Goal: Find specific page/section: Find specific page/section

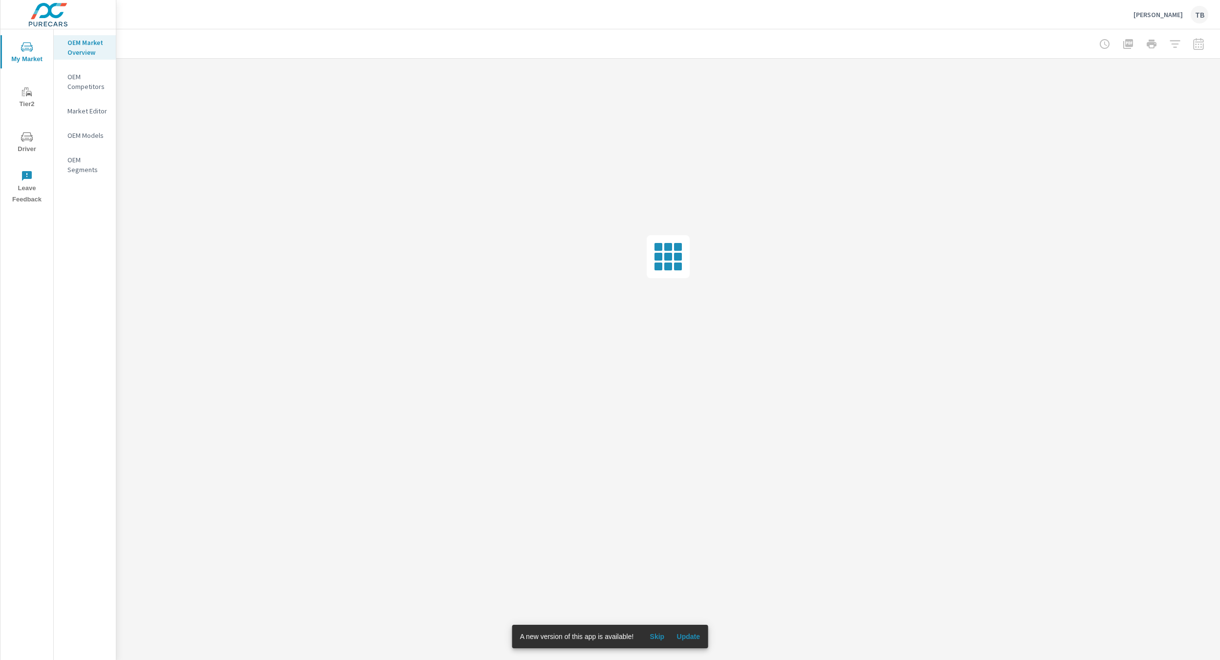
click at [688, 638] on span "Update" at bounding box center [688, 636] width 23 height 9
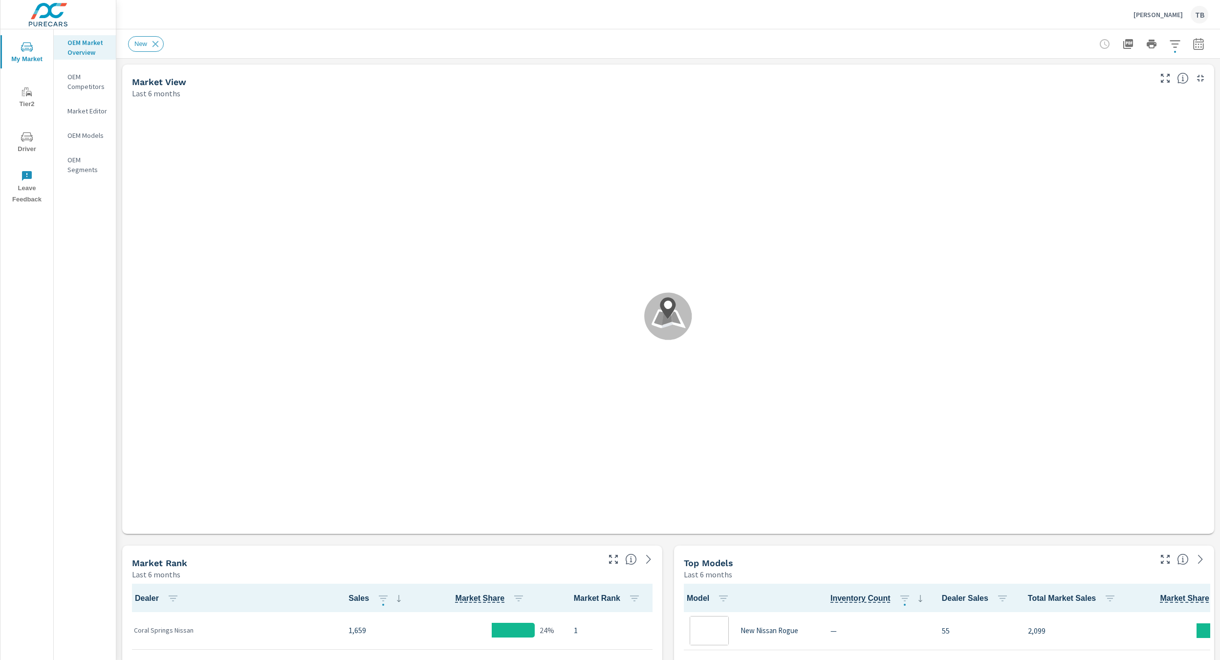
scroll to position [0, 0]
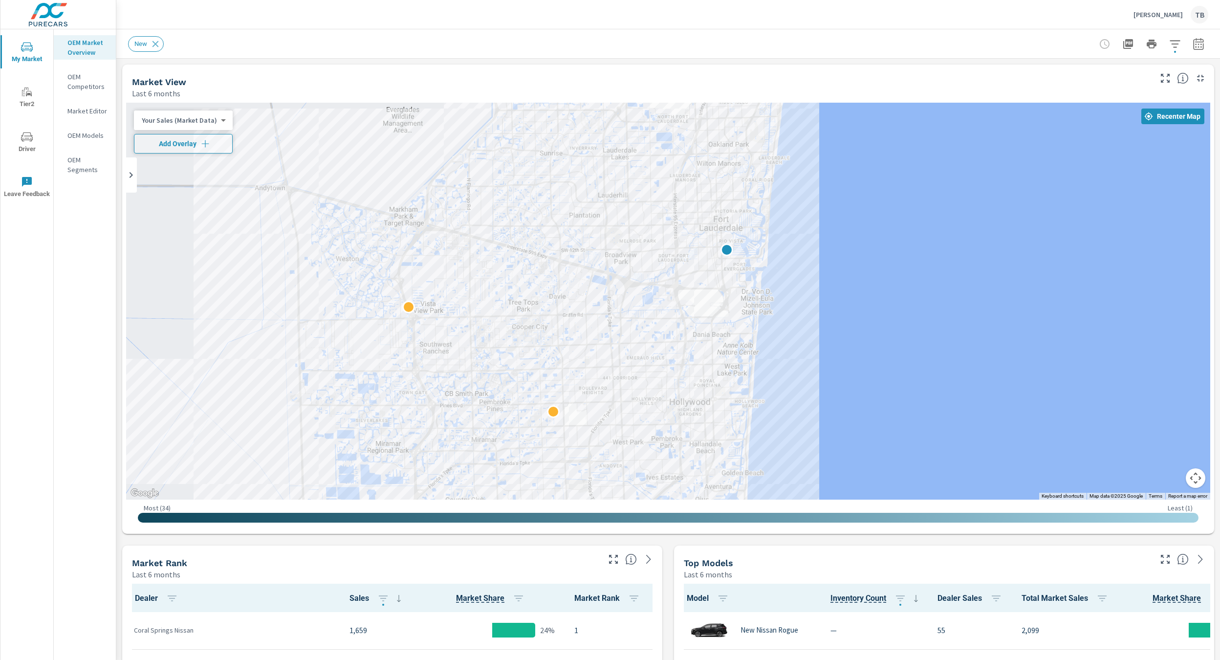
drag, startPoint x: 652, startPoint y: 272, endPoint x: 886, endPoint y: 268, distance: 234.2
click at [886, 268] on div at bounding box center [668, 301] width 1084 height 397
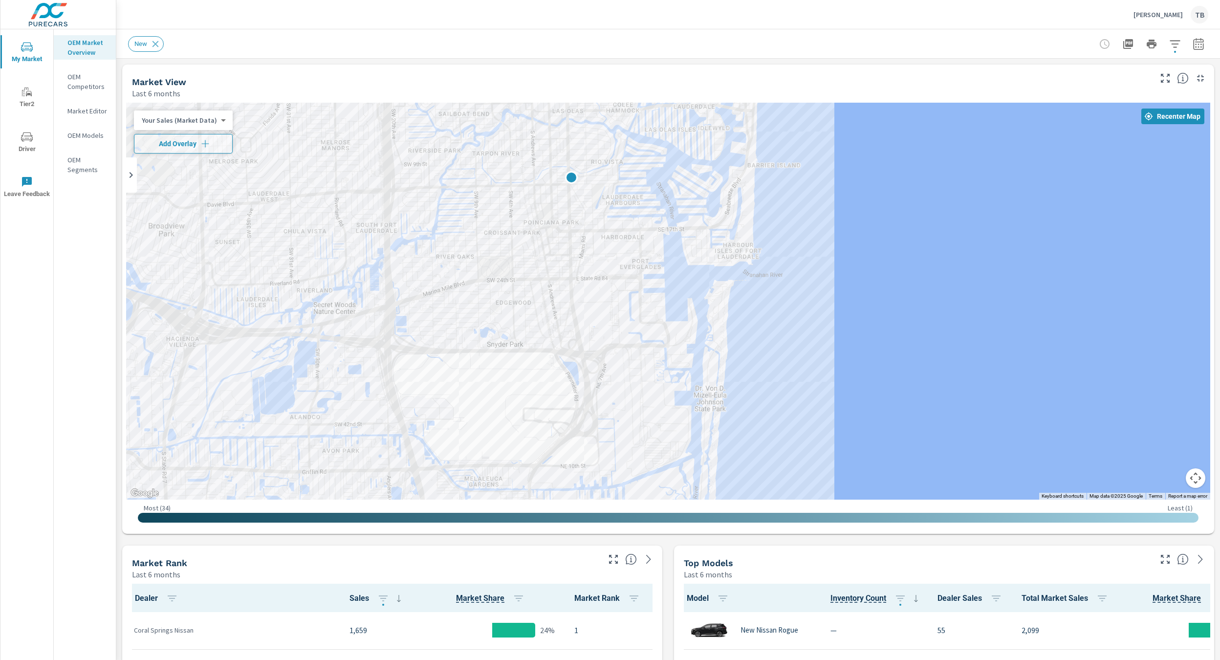
drag, startPoint x: 510, startPoint y: 219, endPoint x: 857, endPoint y: 224, distance: 347.1
click at [857, 225] on div at bounding box center [668, 301] width 1084 height 397
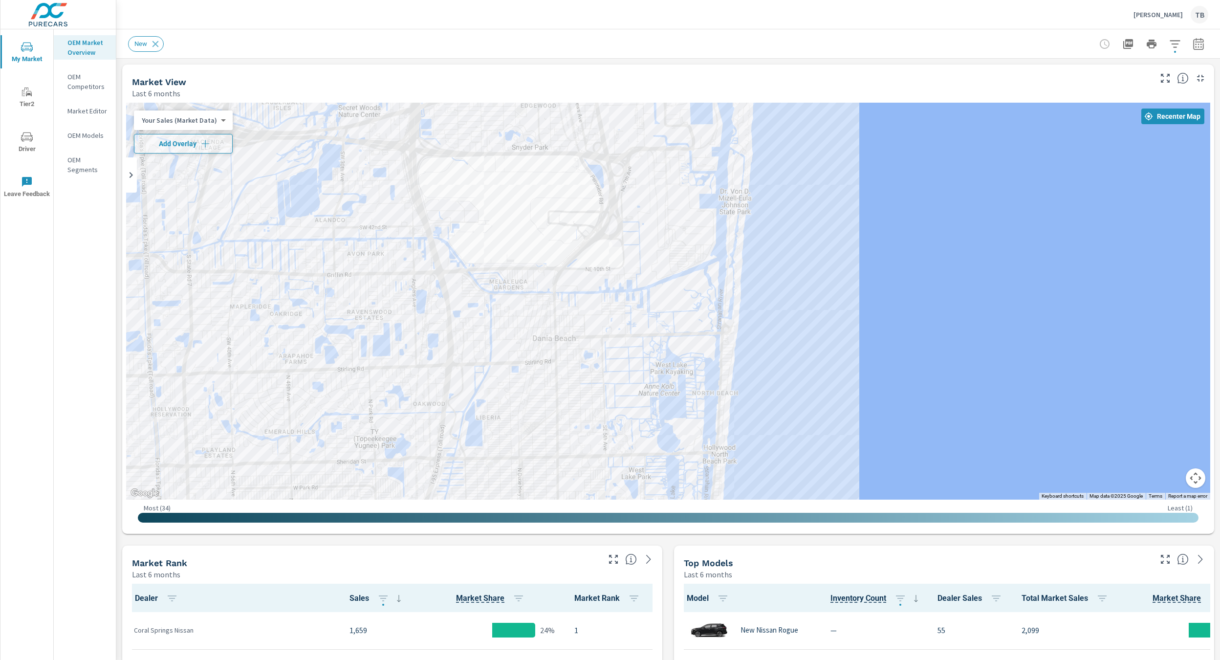
drag, startPoint x: 827, startPoint y: 425, endPoint x: 852, endPoint y: 227, distance: 199.1
click at [852, 227] on div at bounding box center [1162, 369] width 939 height 528
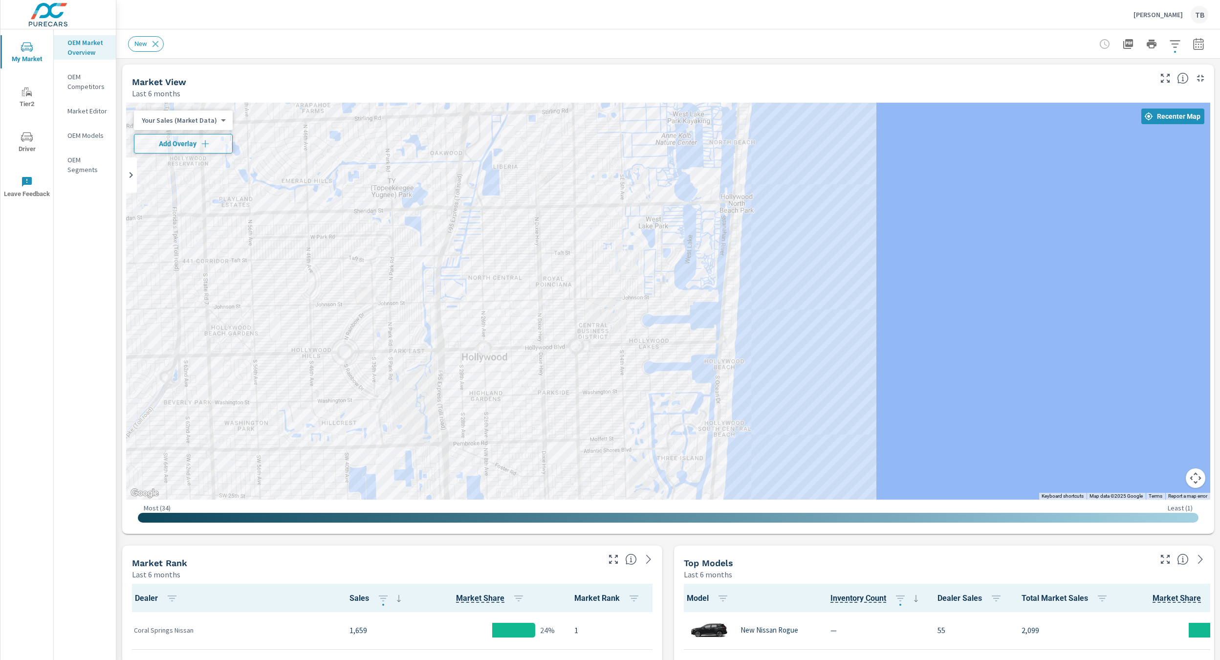
drag, startPoint x: 828, startPoint y: 415, endPoint x: 864, endPoint y: 111, distance: 305.2
click at [863, 112] on div at bounding box center [1154, 314] width 939 height 528
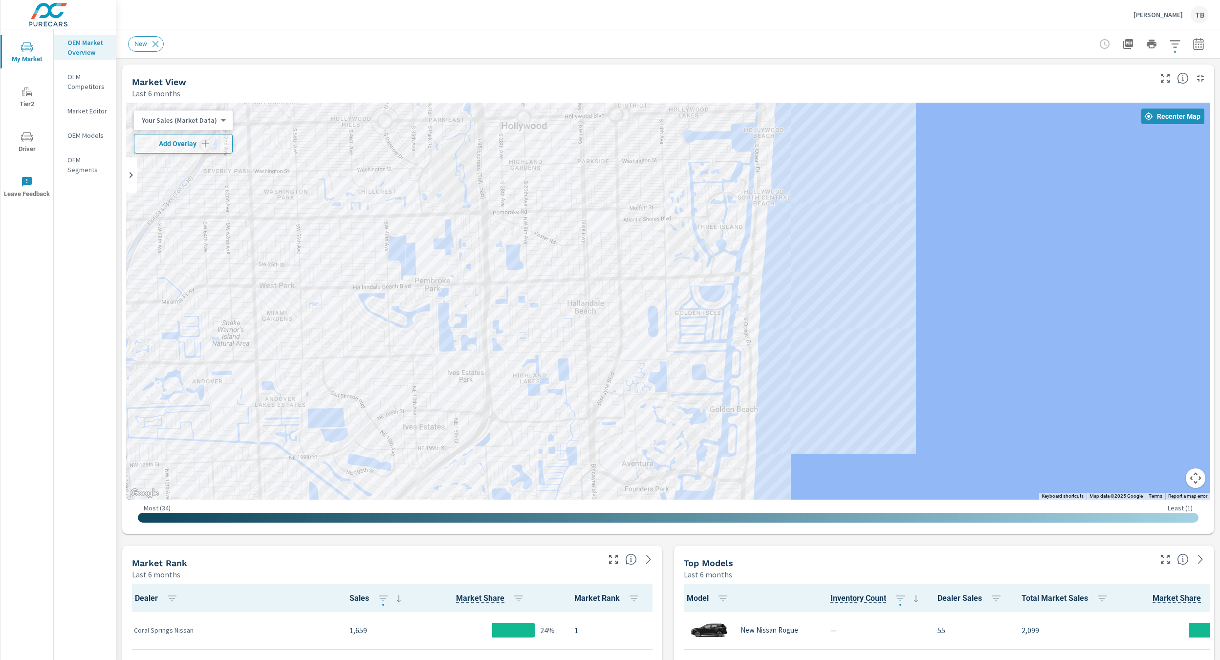
drag, startPoint x: 836, startPoint y: 385, endPoint x: 847, endPoint y: 231, distance: 153.9
click at [847, 233] on div at bounding box center [1155, 393] width 939 height 528
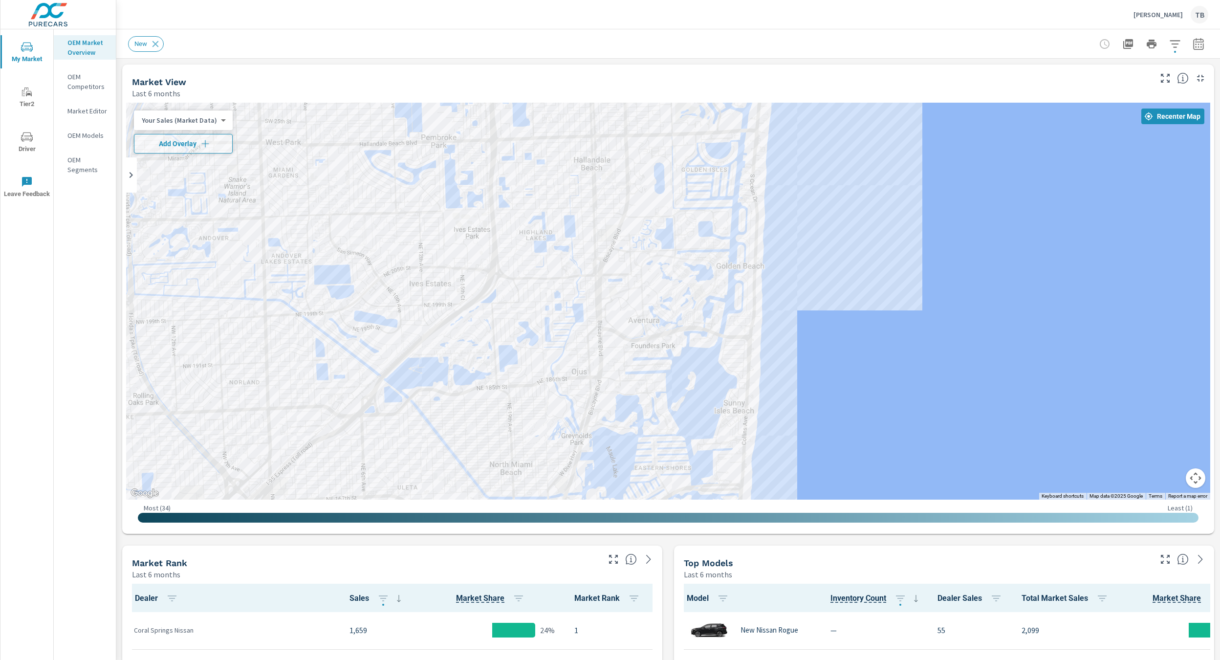
drag, startPoint x: 842, startPoint y: 414, endPoint x: 836, endPoint y: 198, distance: 215.6
click at [842, 221] on div at bounding box center [1144, 439] width 939 height 528
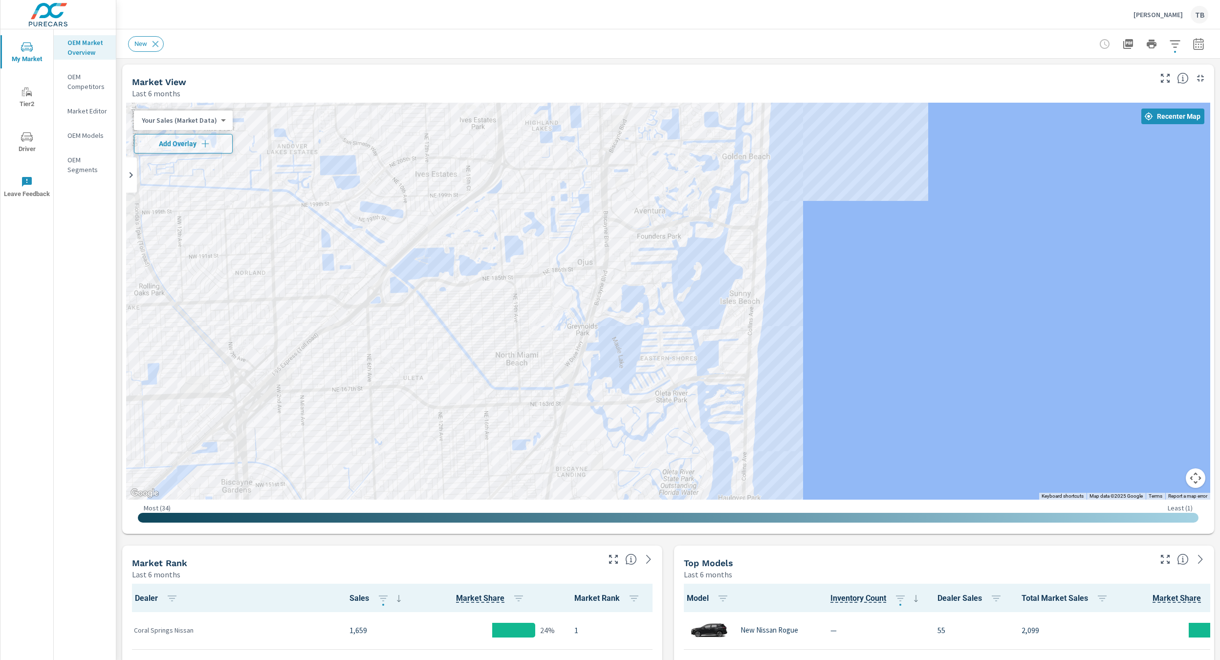
drag, startPoint x: 834, startPoint y: 392, endPoint x: 866, endPoint y: 499, distance: 112.3
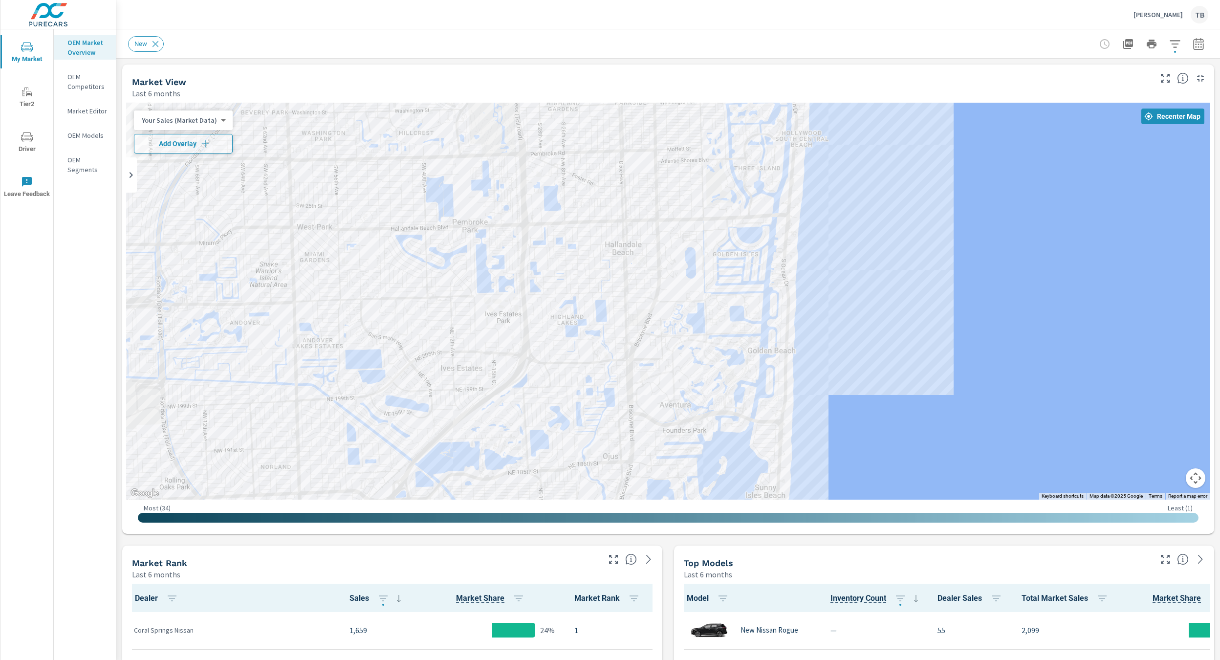
drag, startPoint x: 849, startPoint y: 262, endPoint x: 873, endPoint y: 455, distance: 194.1
click at [873, 455] on div at bounding box center [668, 301] width 1084 height 397
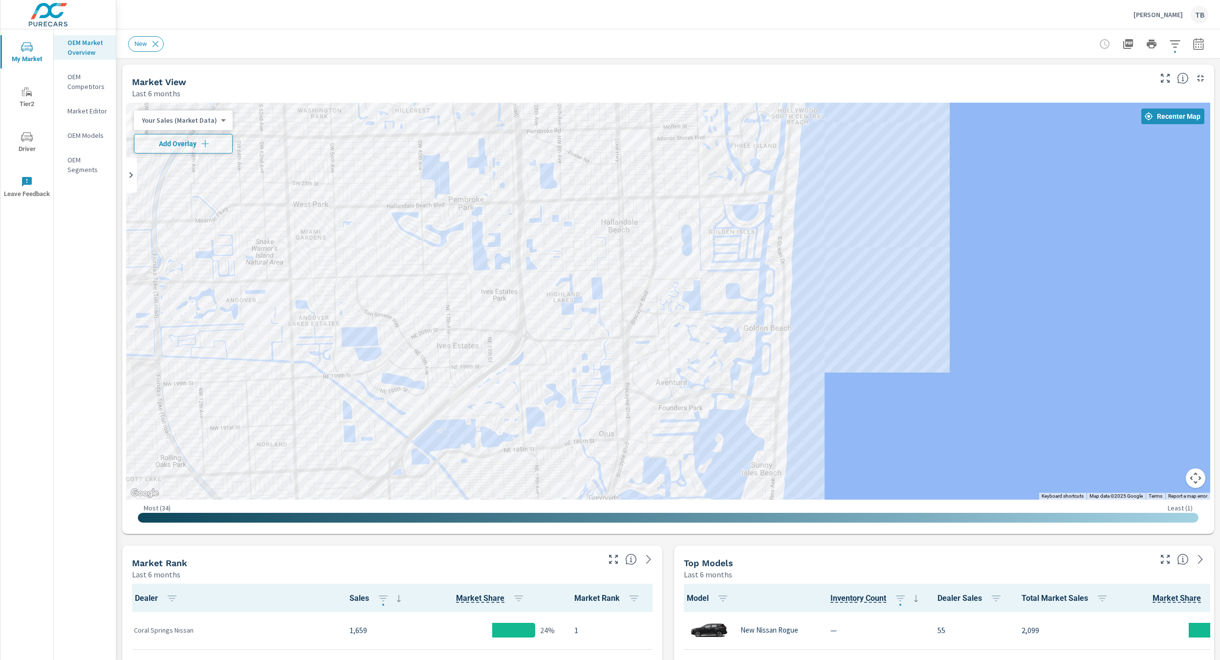
drag, startPoint x: 1005, startPoint y: 273, endPoint x: 1000, endPoint y: 270, distance: 6.0
click at [1000, 270] on div at bounding box center [668, 301] width 1084 height 397
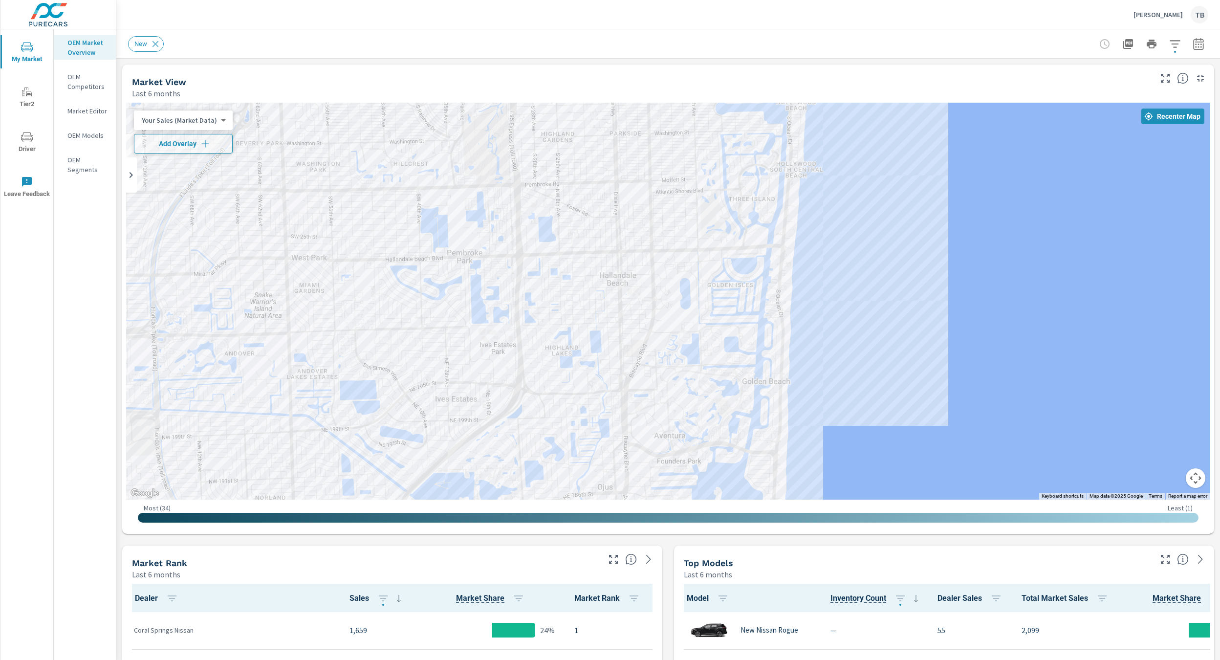
click at [1000, 270] on div at bounding box center [668, 301] width 1084 height 397
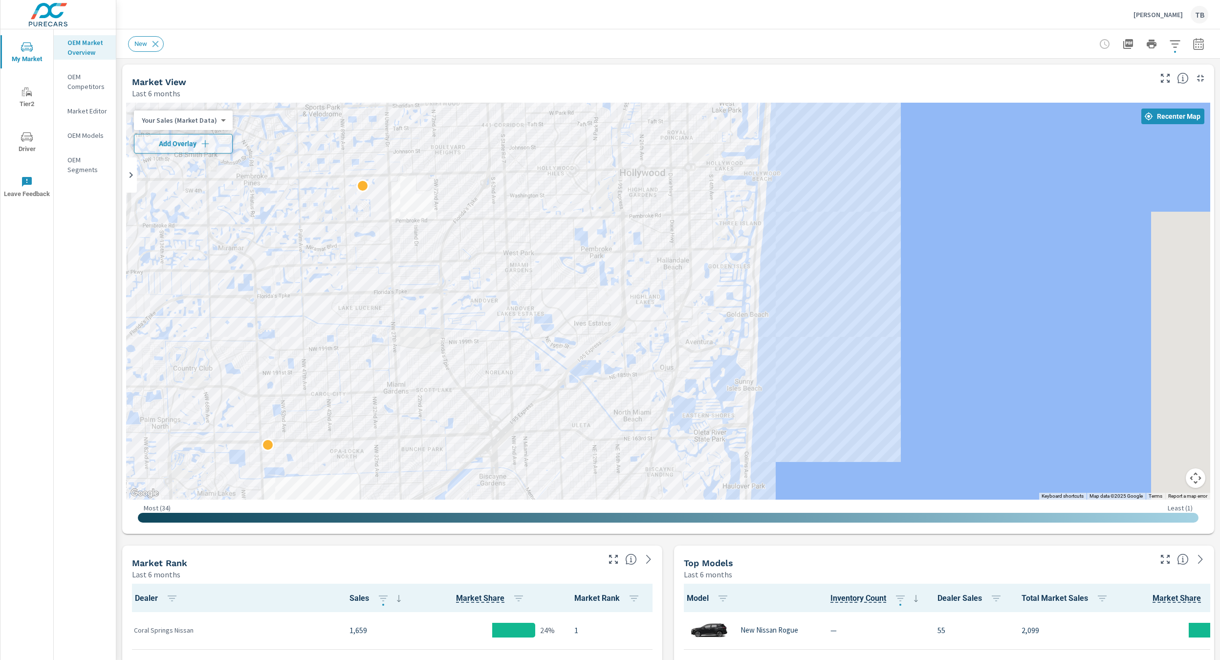
drag, startPoint x: 997, startPoint y: 384, endPoint x: 857, endPoint y: 371, distance: 139.9
click at [857, 371] on div at bounding box center [1000, 553] width 939 height 528
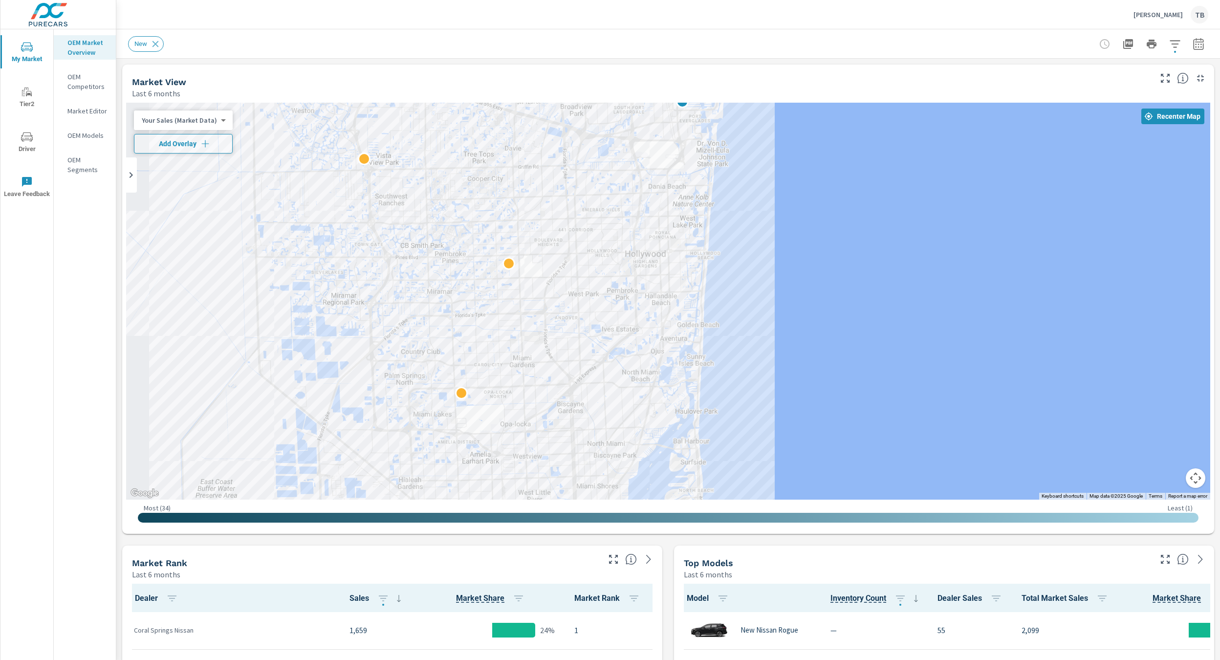
drag, startPoint x: 864, startPoint y: 372, endPoint x: 761, endPoint y: 354, distance: 105.2
click at [761, 354] on div "2" at bounding box center [1034, 547] width 939 height 528
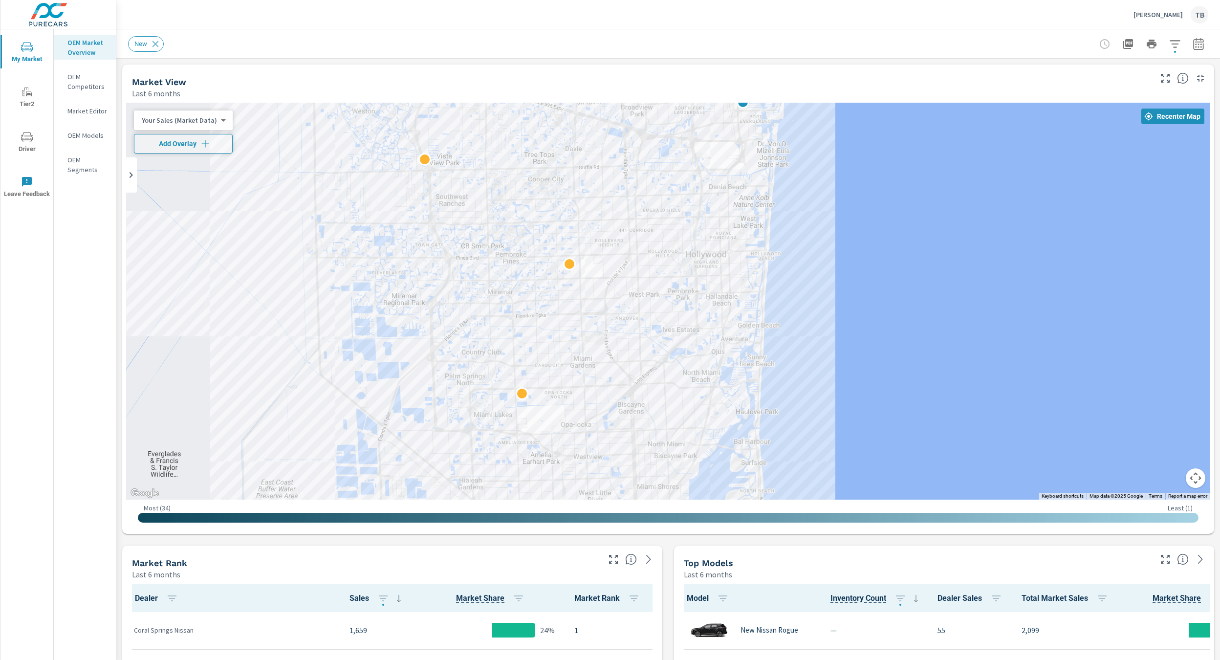
drag, startPoint x: 781, startPoint y: 393, endPoint x: 842, endPoint y: 395, distance: 61.2
click at [842, 395] on div "2" at bounding box center [1198, 566] width 939 height 528
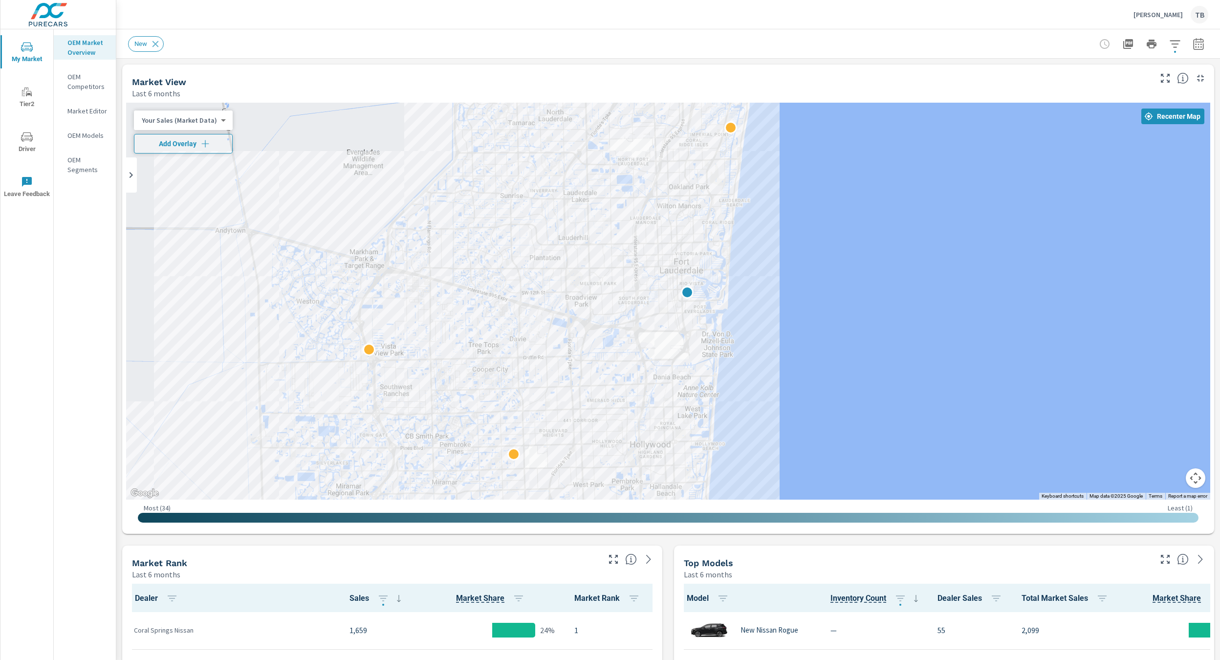
drag, startPoint x: 892, startPoint y: 244, endPoint x: 848, endPoint y: 395, distance: 157.5
click at [837, 437] on div "2" at bounding box center [668, 301] width 1084 height 397
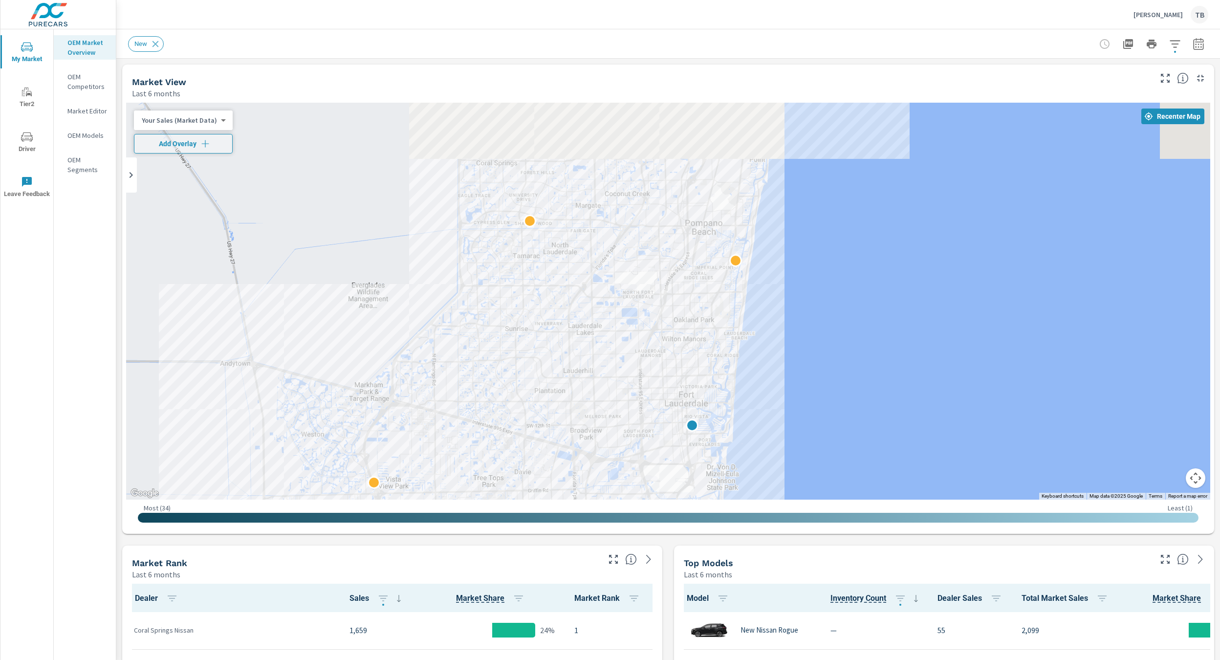
drag, startPoint x: 883, startPoint y: 163, endPoint x: 885, endPoint y: 272, distance: 108.5
click at [885, 272] on div at bounding box center [668, 301] width 1084 height 397
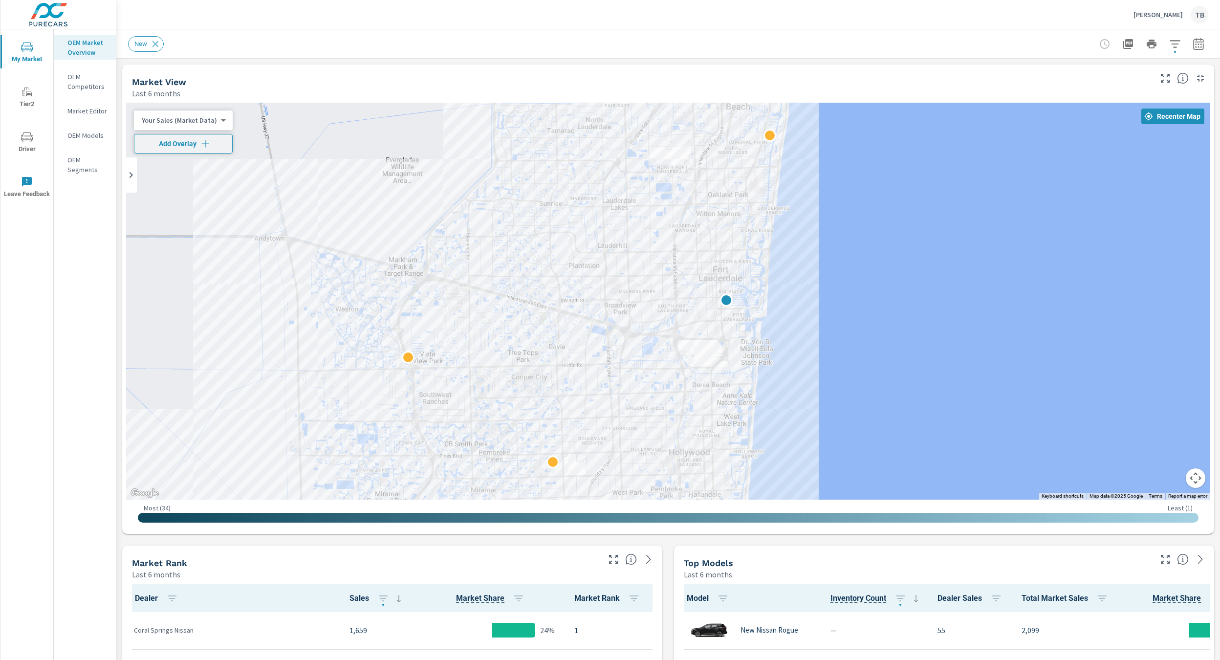
drag, startPoint x: 818, startPoint y: 412, endPoint x: 852, endPoint y: 285, distance: 130.7
click at [852, 285] on div at bounding box center [1171, 440] width 939 height 528
